Goal: Transaction & Acquisition: Obtain resource

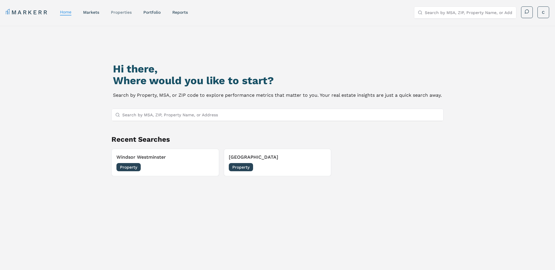
click at [126, 12] on link "properties" at bounding box center [121, 12] width 21 height 5
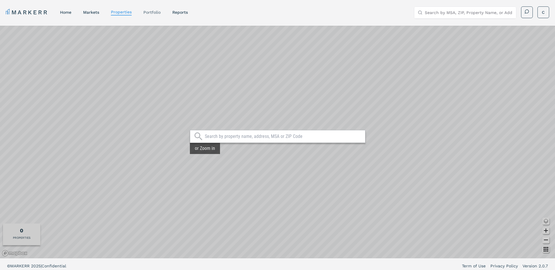
click at [157, 10] on link "Portfolio" at bounding box center [151, 12] width 17 height 5
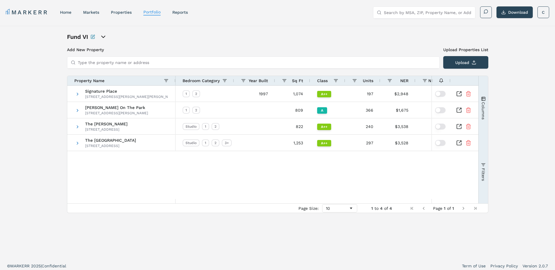
click at [101, 37] on icon "open portfolio options" at bounding box center [103, 36] width 7 height 7
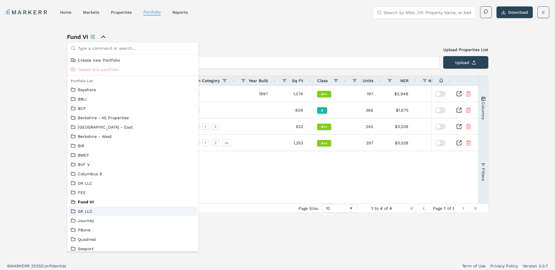
click at [101, 211] on link "GK LLC" at bounding box center [133, 212] width 124 height 6
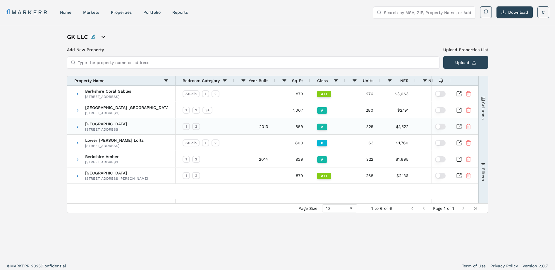
click at [127, 123] on span "Berkshire Medical District" at bounding box center [106, 124] width 42 height 4
click at [458, 126] on icon "Inspect Comparable" at bounding box center [459, 127] width 6 height 6
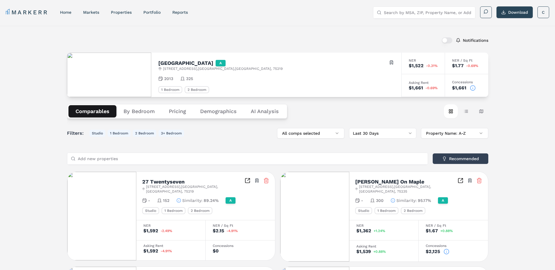
click at [185, 112] on button "Pricing" at bounding box center [177, 111] width 31 height 12
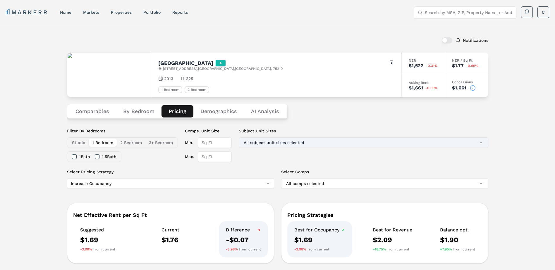
click at [271, 144] on button "All subject unit sizes selected" at bounding box center [364, 142] width 250 height 11
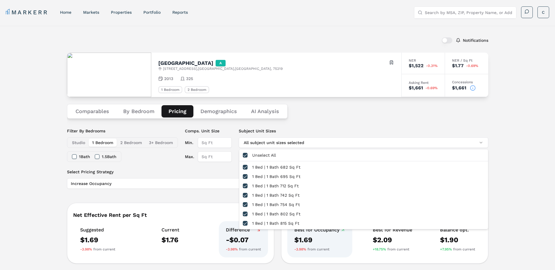
click at [299, 125] on div "Comparables By Bedroom Pricing Demographics AI Analysis" at bounding box center [277, 111] width 421 height 29
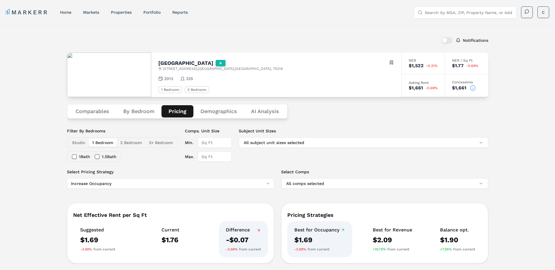
click at [101, 112] on button "Comparables" at bounding box center [92, 111] width 48 height 12
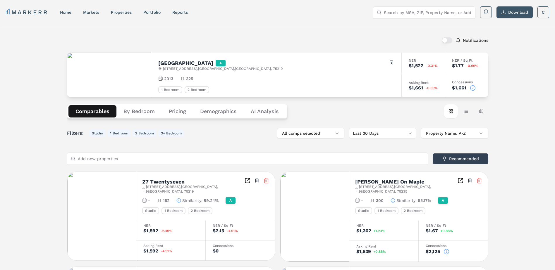
click at [509, 12] on button "Download" at bounding box center [514, 12] width 36 height 12
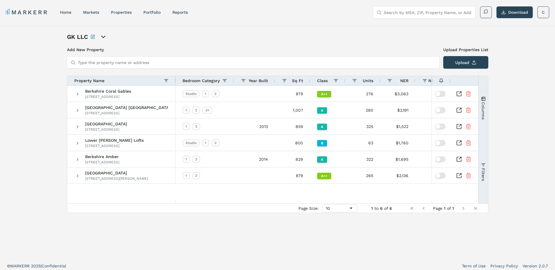
click at [102, 36] on icon "open portfolio options" at bounding box center [103, 36] width 7 height 7
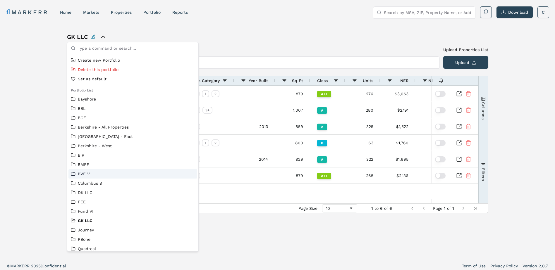
click at [120, 171] on link "BVF V" at bounding box center [133, 174] width 124 height 6
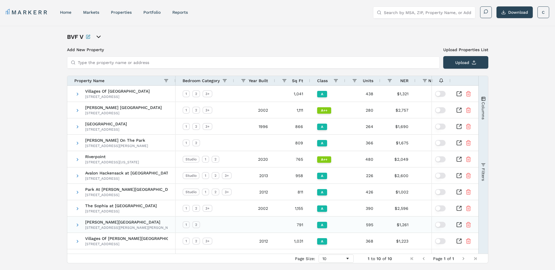
click at [458, 225] on icon "Inspect Comparable" at bounding box center [459, 225] width 6 height 6
click at [101, 36] on icon "open portfolio options" at bounding box center [98, 36] width 7 height 7
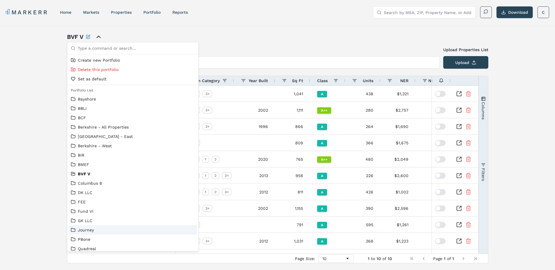
scroll to position [22, 0]
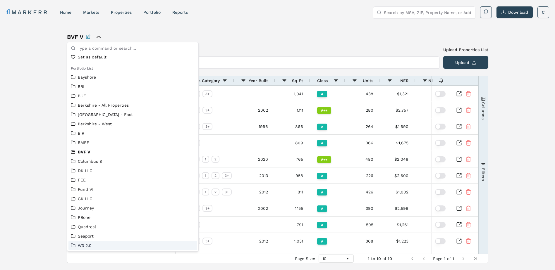
click at [95, 246] on link "W3 2.0" at bounding box center [133, 246] width 124 height 6
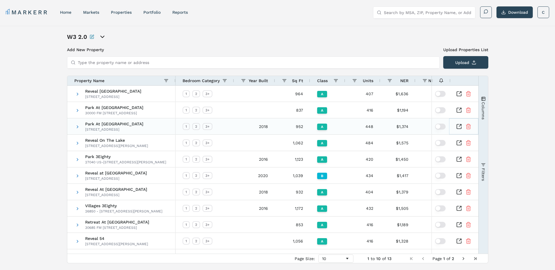
click at [458, 127] on icon "Inspect Comparable" at bounding box center [459, 127] width 6 height 6
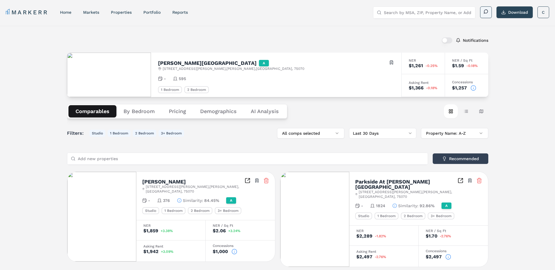
click at [519, 10] on button "Download" at bounding box center [514, 12] width 36 height 12
drag, startPoint x: 184, startPoint y: 111, endPoint x: 187, endPoint y: 115, distance: 5.3
click at [184, 111] on button "Pricing" at bounding box center [177, 111] width 31 height 12
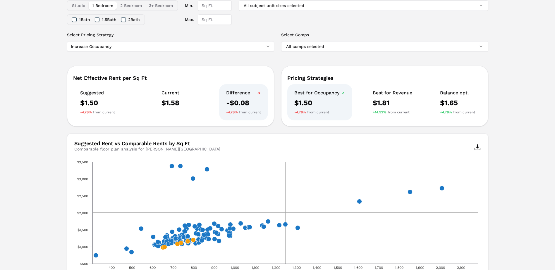
scroll to position [30, 0]
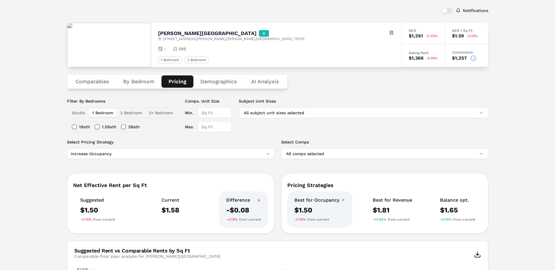
click at [142, 80] on button "By Bedroom" at bounding box center [138, 81] width 45 height 12
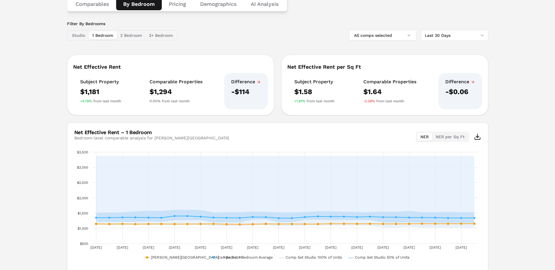
scroll to position [0, 0]
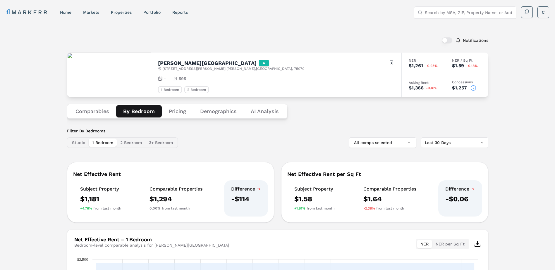
drag, startPoint x: 135, startPoint y: 143, endPoint x: 116, endPoint y: 143, distance: 18.7
click at [135, 143] on button "2 Bedroom" at bounding box center [131, 143] width 29 height 8
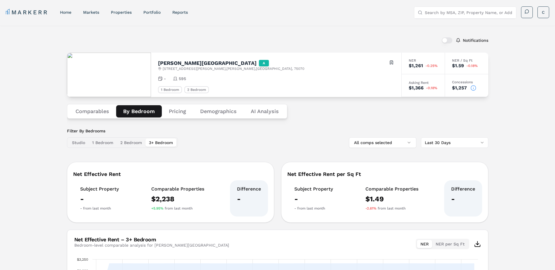
click at [148, 141] on button "3+ Bedroom" at bounding box center [160, 143] width 31 height 8
click at [125, 143] on button "2 Bedroom" at bounding box center [131, 143] width 29 height 8
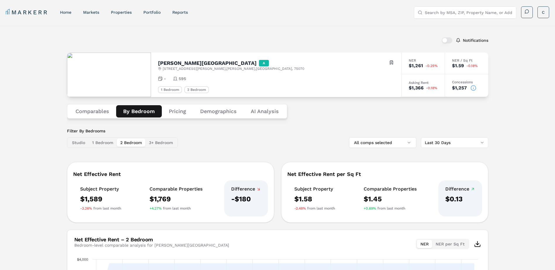
click at [93, 113] on button "Comparables" at bounding box center [92, 111] width 48 height 12
click at [132, 112] on button "By Bedroom" at bounding box center [139, 111] width 46 height 12
click at [109, 145] on button "1 Bedroom" at bounding box center [103, 143] width 28 height 8
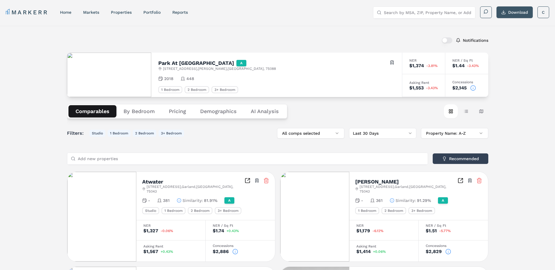
click at [505, 11] on button "Download" at bounding box center [514, 12] width 36 height 12
click at [146, 116] on button "By Bedroom" at bounding box center [138, 111] width 45 height 12
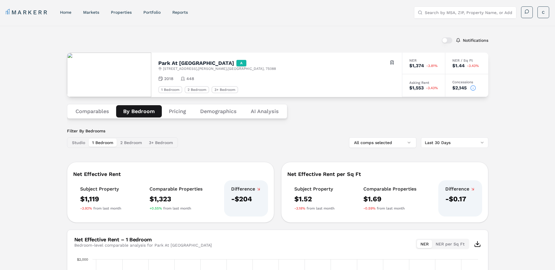
click at [128, 140] on button "2 Bedroom" at bounding box center [131, 143] width 29 height 8
click at [154, 141] on button "3+ Bedroom" at bounding box center [160, 143] width 31 height 8
click at [98, 114] on button "Comparables" at bounding box center [92, 111] width 48 height 12
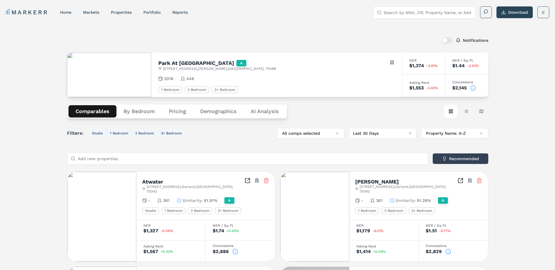
click at [140, 113] on button "By Bedroom" at bounding box center [138, 111] width 45 height 12
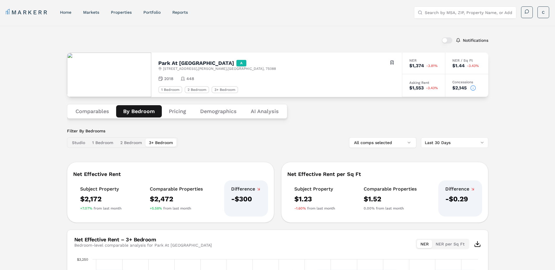
click at [81, 143] on button "Studio" at bounding box center [78, 143] width 20 height 8
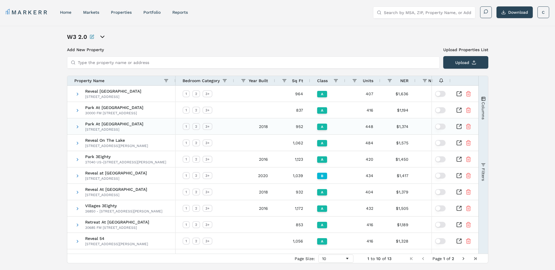
scroll to position [16, 0]
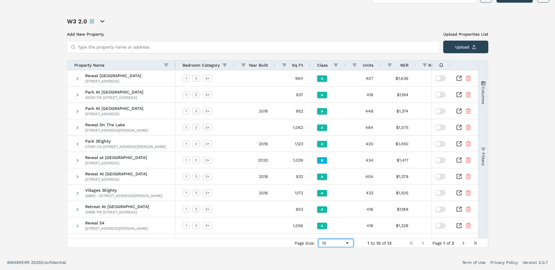
click at [348, 245] on span "Page Size" at bounding box center [347, 243] width 5 height 5
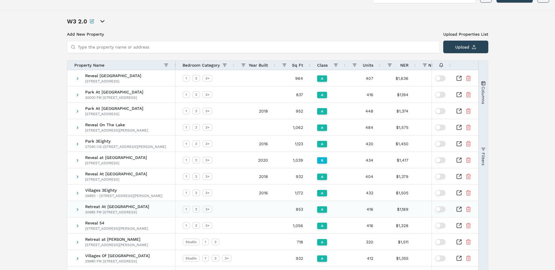
scroll to position [65, 0]
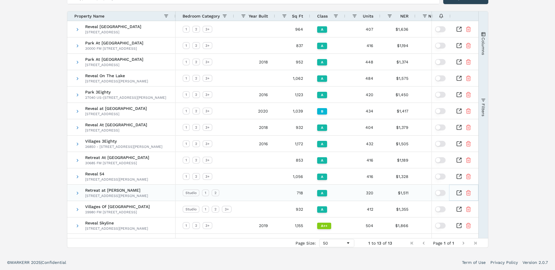
click at [459, 192] on icon "Inspect Comparable" at bounding box center [460, 192] width 2 height 2
click at [116, 126] on span "Reveal At Bayside" at bounding box center [116, 125] width 62 height 4
click at [457, 127] on icon "Inspect Comparable" at bounding box center [459, 128] width 6 height 6
click at [460, 29] on icon "Inspect Comparable" at bounding box center [459, 29] width 6 height 6
click at [461, 79] on icon "Inspect Comparable" at bounding box center [459, 78] width 6 height 6
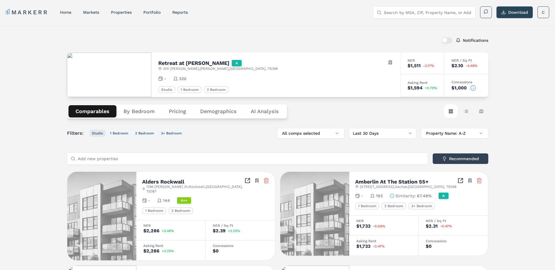
click at [97, 133] on button "Studio" at bounding box center [98, 133] width 16 height 7
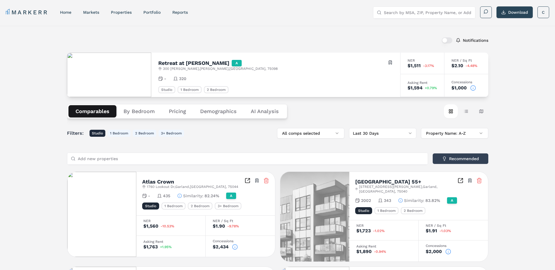
click at [148, 114] on button "By Bedroom" at bounding box center [138, 111] width 45 height 12
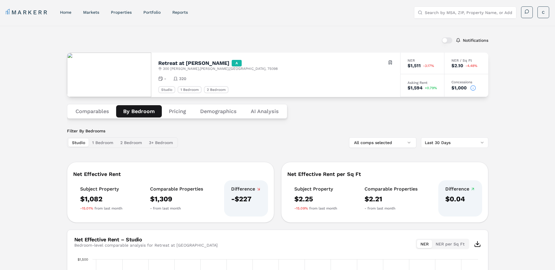
drag, startPoint x: 217, startPoint y: 142, endPoint x: 218, endPoint y: 127, distance: 15.8
drag, startPoint x: 218, startPoint y: 127, endPoint x: 308, endPoint y: 115, distance: 90.8
click at [308, 115] on div "Comparables By Bedroom Pricing Demographics AI Analysis" at bounding box center [277, 111] width 421 height 29
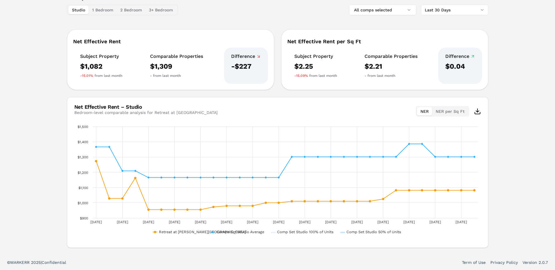
click at [96, 5] on div "Studio 1 Bedroom 2 Bedroom 3+ Bedroom" at bounding box center [122, 10] width 111 height 11
click at [102, 12] on button "1 Bedroom" at bounding box center [103, 10] width 28 height 8
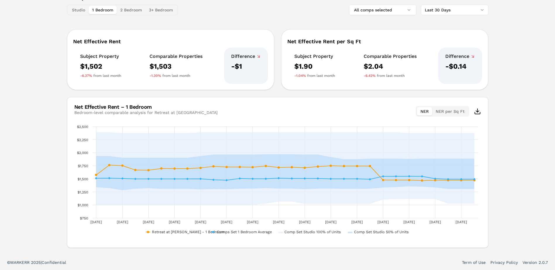
click at [122, 10] on button "2 Bedroom" at bounding box center [131, 10] width 29 height 8
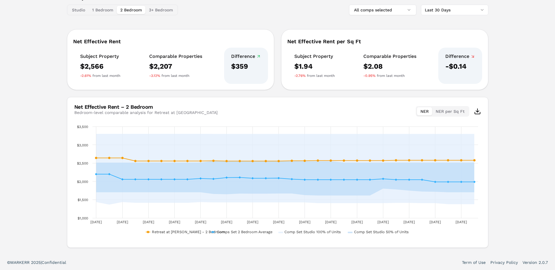
click at [160, 10] on button "3+ Bedroom" at bounding box center [160, 10] width 31 height 8
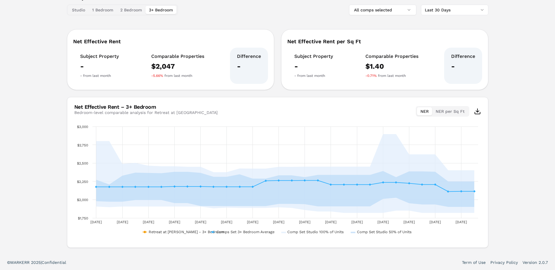
click at [100, 9] on button "1 Bedroom" at bounding box center [103, 10] width 28 height 8
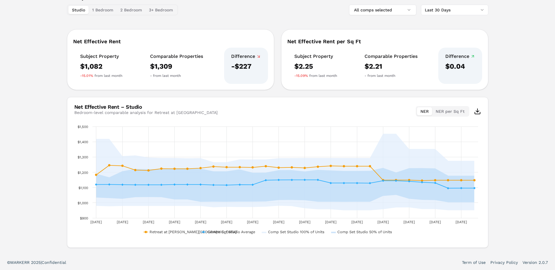
click at [81, 11] on button "Studio" at bounding box center [78, 10] width 20 height 8
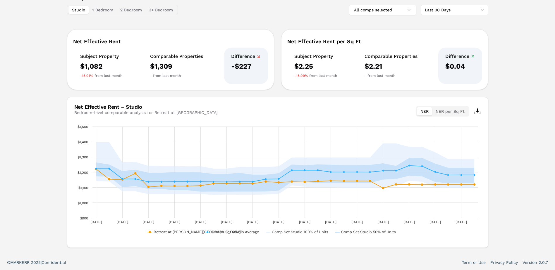
scroll to position [0, 0]
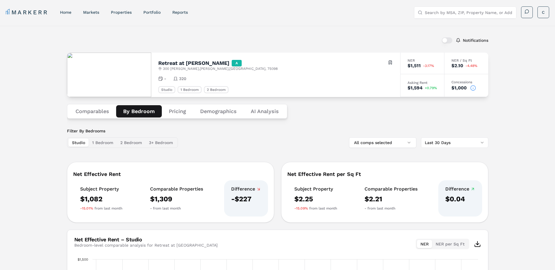
click at [105, 114] on button "Comparables" at bounding box center [92, 111] width 48 height 12
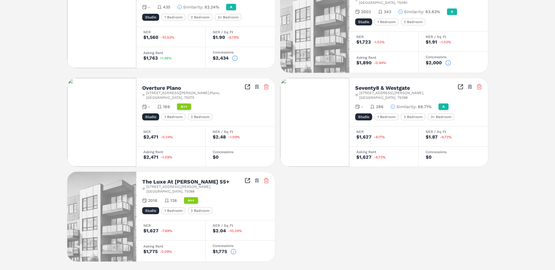
scroll to position [82, 0]
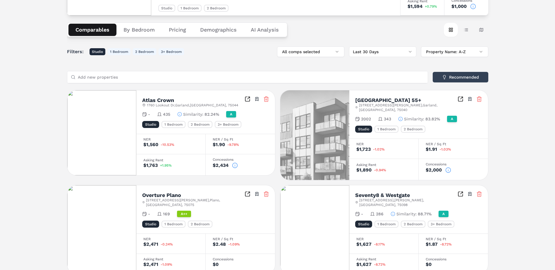
click at [147, 27] on button "By Bedroom" at bounding box center [138, 30] width 45 height 12
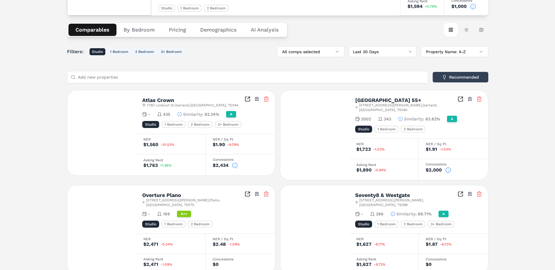
click at [105, 29] on button "Comparables" at bounding box center [92, 30] width 48 height 12
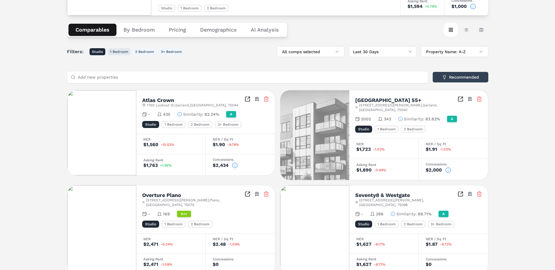
click at [122, 52] on button "1 Bedroom" at bounding box center [119, 51] width 23 height 7
click at [144, 52] on button "2 Bedroom" at bounding box center [144, 51] width 23 height 7
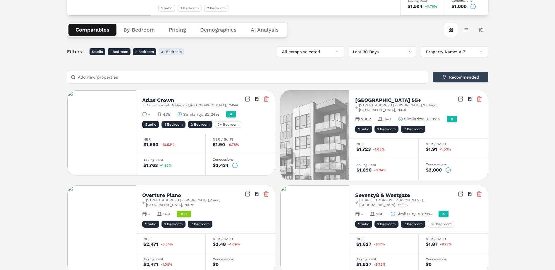
click at [165, 52] on button "3+ Bedroom" at bounding box center [171, 51] width 25 height 7
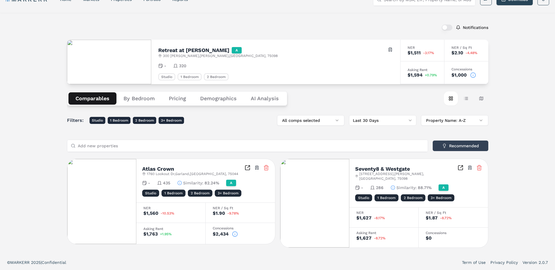
scroll to position [9, 0]
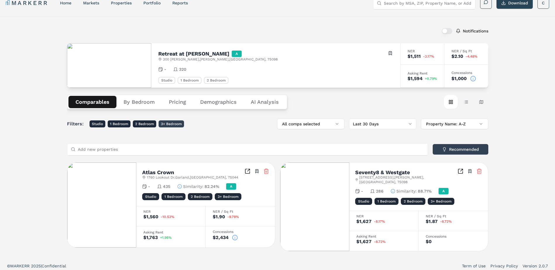
click at [173, 123] on button "3+ Bedroom" at bounding box center [171, 124] width 25 height 7
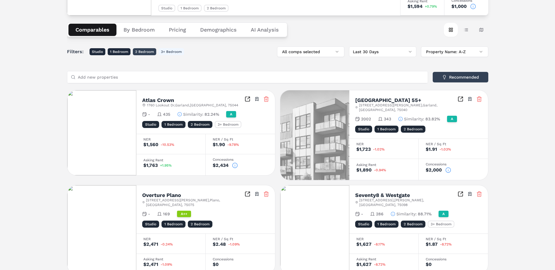
click at [145, 53] on button "2 Bedroom" at bounding box center [144, 51] width 23 height 7
click at [164, 54] on button "3+ Bedroom" at bounding box center [171, 51] width 25 height 7
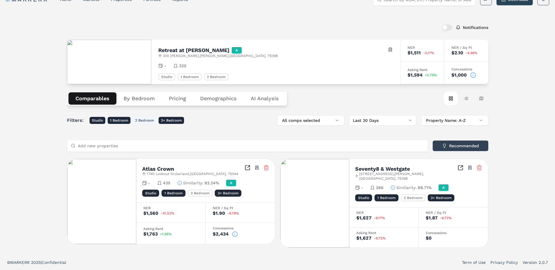
scroll to position [9, 0]
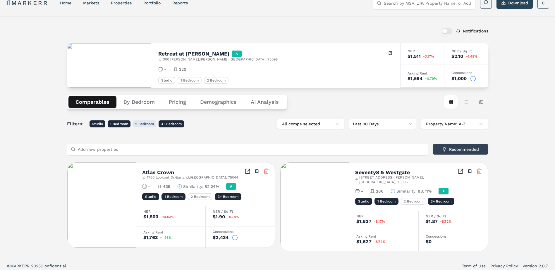
click at [146, 123] on button "2 Bedroom" at bounding box center [144, 124] width 23 height 7
click at [124, 122] on button "1 Bedroom" at bounding box center [119, 124] width 23 height 7
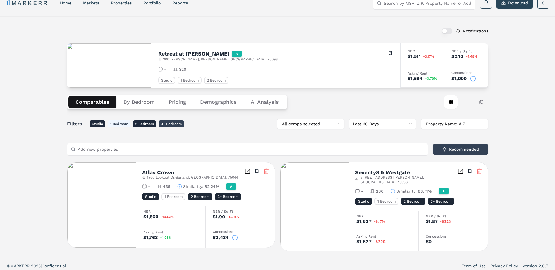
click at [166, 125] on button "3+ Bedroom" at bounding box center [171, 124] width 25 height 7
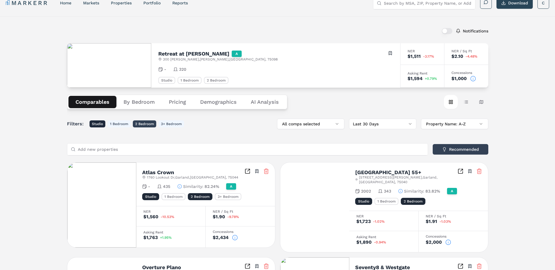
click at [145, 123] on button "2 Bedroom" at bounding box center [144, 124] width 23 height 7
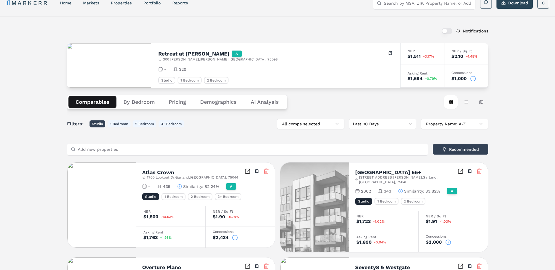
click at [99, 123] on button "Studio" at bounding box center [98, 124] width 16 height 7
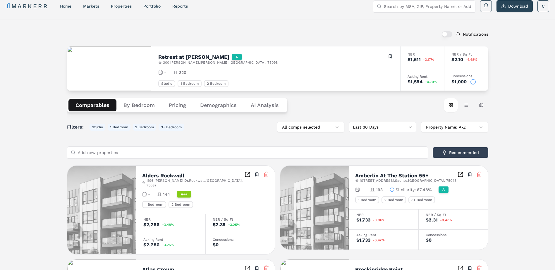
scroll to position [0, 0]
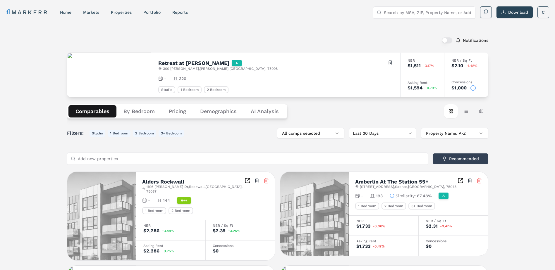
click at [142, 115] on button "By Bedroom" at bounding box center [138, 111] width 45 height 12
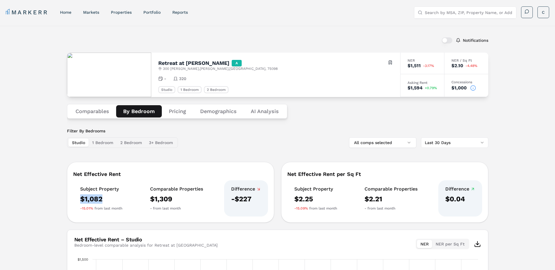
drag, startPoint x: 114, startPoint y: 200, endPoint x: 75, endPoint y: 196, distance: 39.1
click at [75, 196] on div "Subject Property $1,082 -15.01% from last month" at bounding box center [101, 198] width 56 height 36
click at [137, 205] on div "Subject Property $1,082 -15.01% from last month Comparable Properties $1,309 - …" at bounding box center [170, 198] width 195 height 36
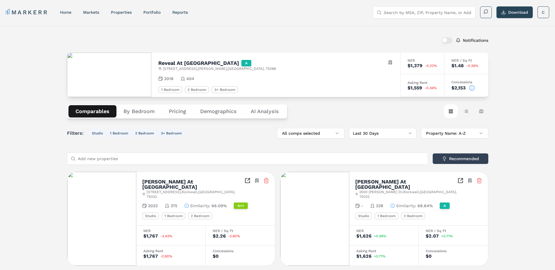
click at [145, 114] on button "By Bedroom" at bounding box center [138, 111] width 45 height 12
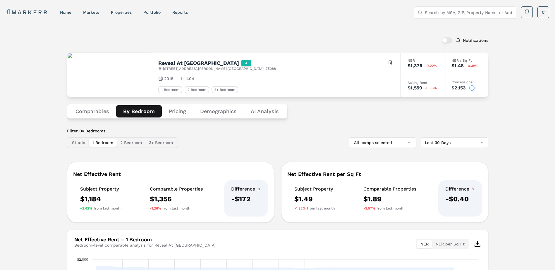
click at [88, 108] on button "Comparables" at bounding box center [92, 111] width 48 height 12
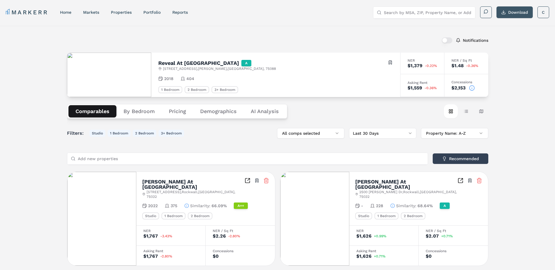
click at [512, 13] on button "Download" at bounding box center [514, 12] width 36 height 12
click at [503, 12] on button "Download" at bounding box center [514, 12] width 36 height 12
click at [262, 44] on div "Notifications" at bounding box center [277, 40] width 421 height 15
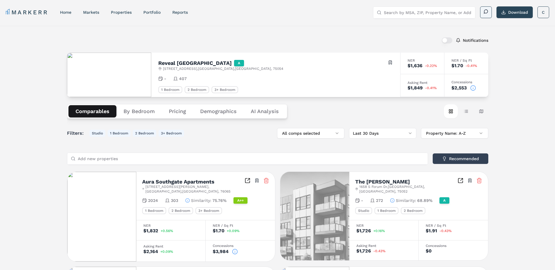
click at [515, 16] on button "Download" at bounding box center [514, 12] width 36 height 12
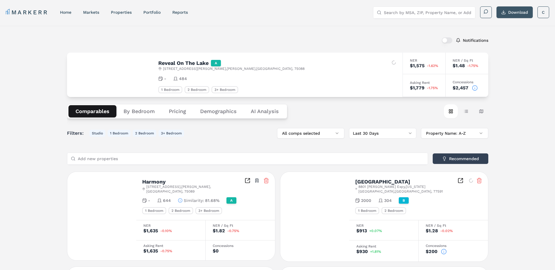
click at [509, 14] on button "Download" at bounding box center [514, 12] width 36 height 12
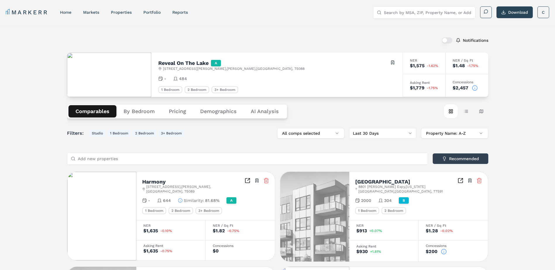
click at [420, 12] on input "Search by MSA, ZIP, Property Name, or Address" at bounding box center [428, 13] width 88 height 12
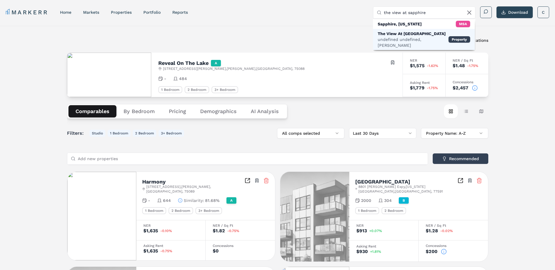
type input "the view at sapphire"
click at [415, 36] on div "The View At [GEOGRAPHIC_DATA]" at bounding box center [413, 34] width 71 height 6
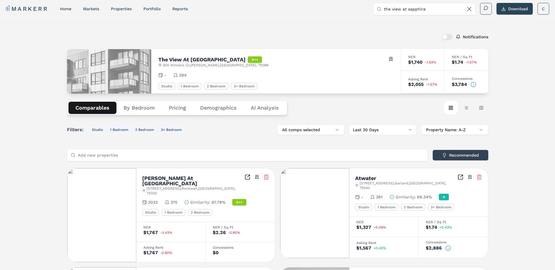
scroll to position [2, 0]
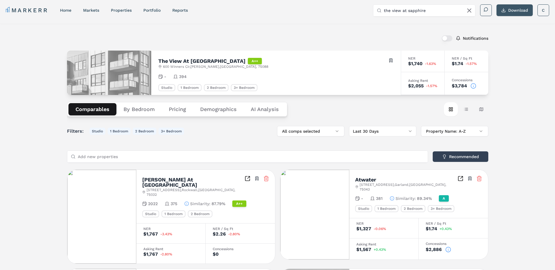
click at [510, 8] on button "Download" at bounding box center [514, 10] width 36 height 12
